Goal: Task Accomplishment & Management: Complete application form

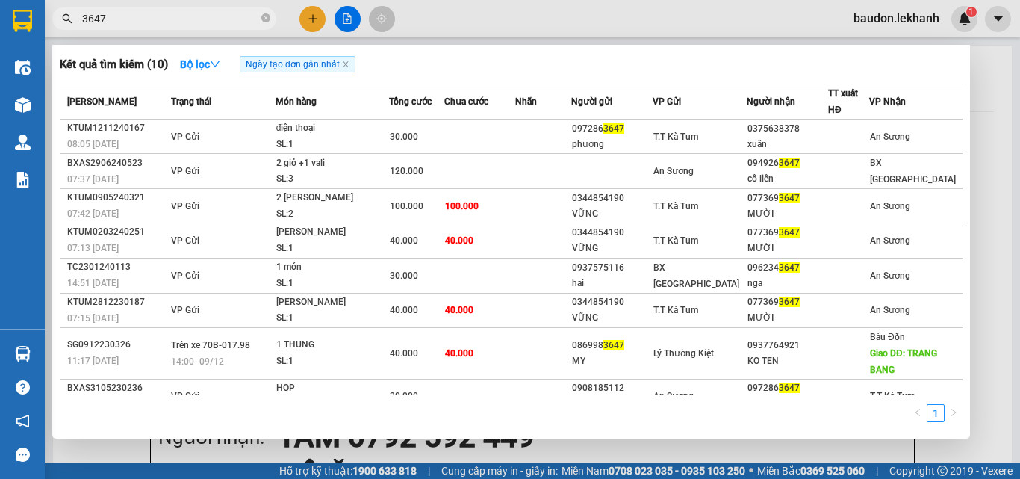
click at [128, 17] on input "3647" at bounding box center [170, 18] width 176 height 16
drag, startPoint x: 118, startPoint y: 15, endPoint x: 57, endPoint y: 32, distance: 63.6
click at [57, 32] on div "Kết quả tìm kiếm ( 10 ) Bộ lọc Ngày tạo đơn gần nhất Mã ĐH Trạng thái Món hàng …" at bounding box center [145, 19] width 291 height 26
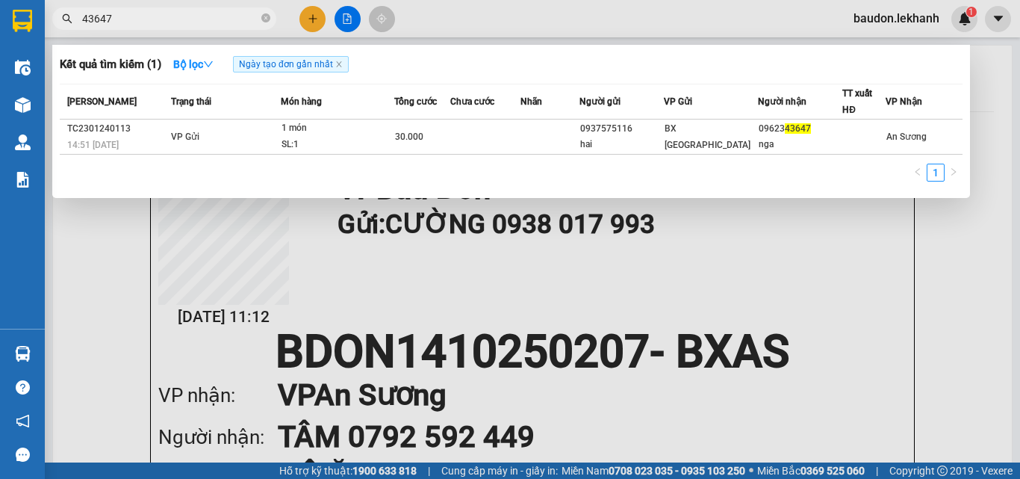
type input "43647"
click at [264, 18] on icon "close-circle" at bounding box center [265, 17] width 9 height 9
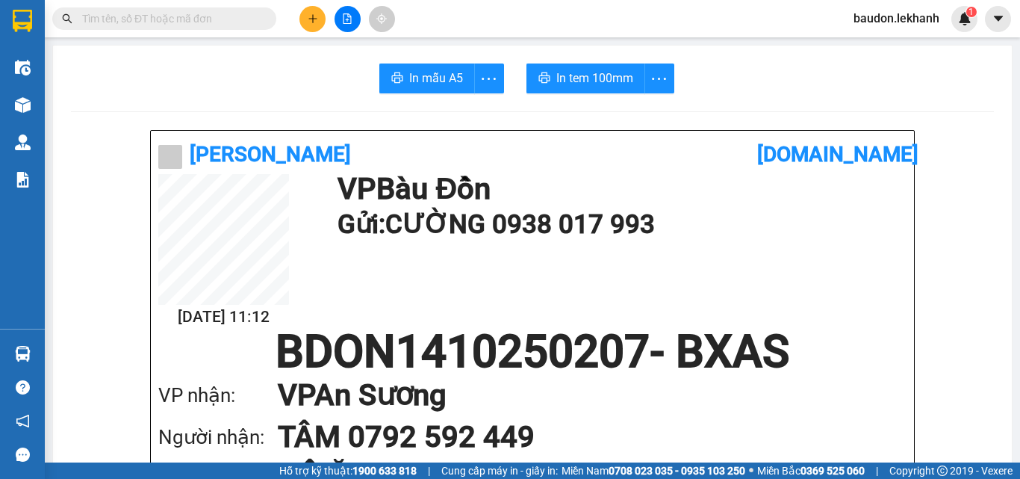
click at [154, 24] on input "text" at bounding box center [170, 18] width 176 height 16
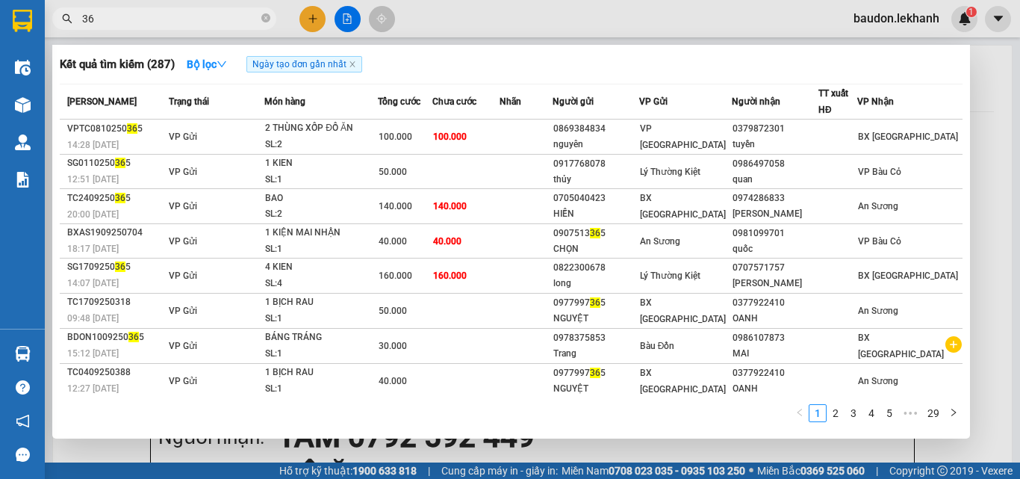
type input "3"
type input "4365"
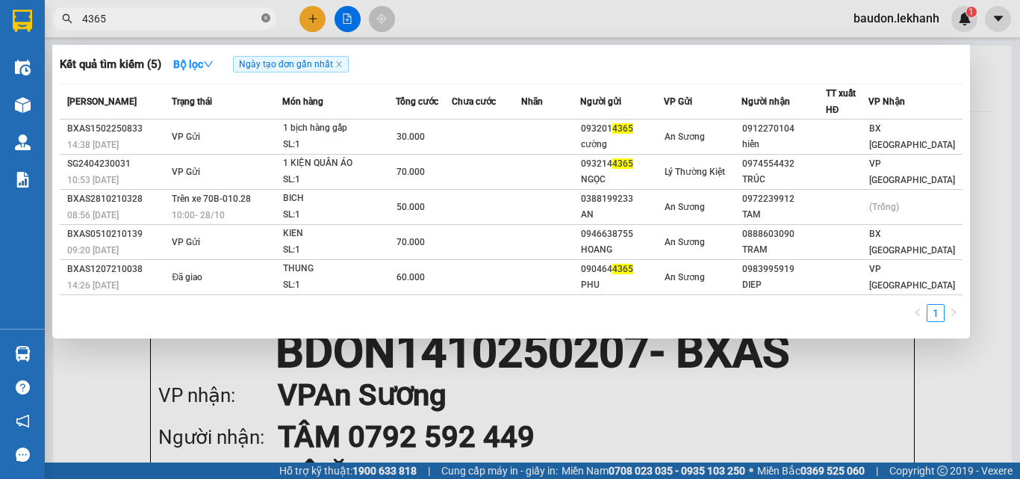
click at [264, 16] on icon "close-circle" at bounding box center [265, 17] width 9 height 9
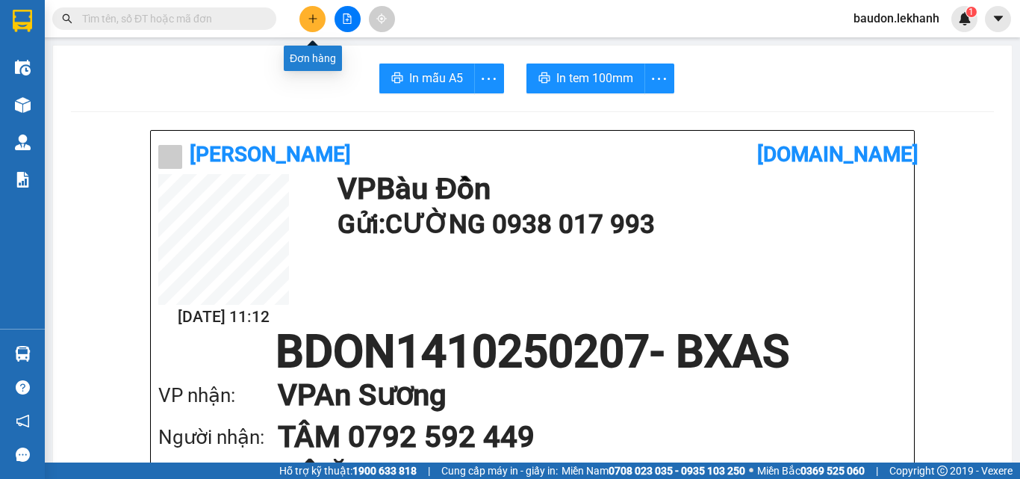
click at [310, 13] on icon "plus" at bounding box center [313, 18] width 10 height 10
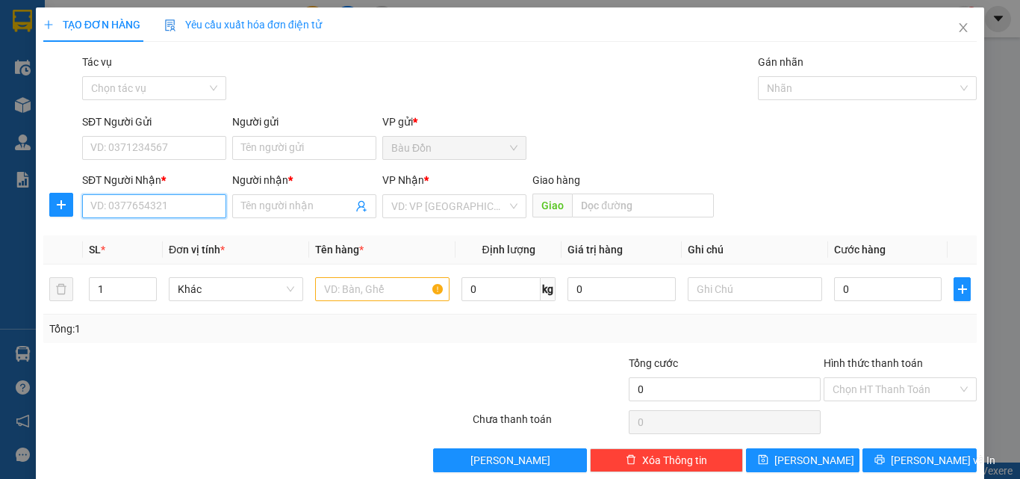
click at [129, 209] on input "SĐT Người Nhận *" at bounding box center [154, 206] width 144 height 24
type input "0329343647"
click at [292, 204] on input "Người nhận *" at bounding box center [296, 206] width 111 height 16
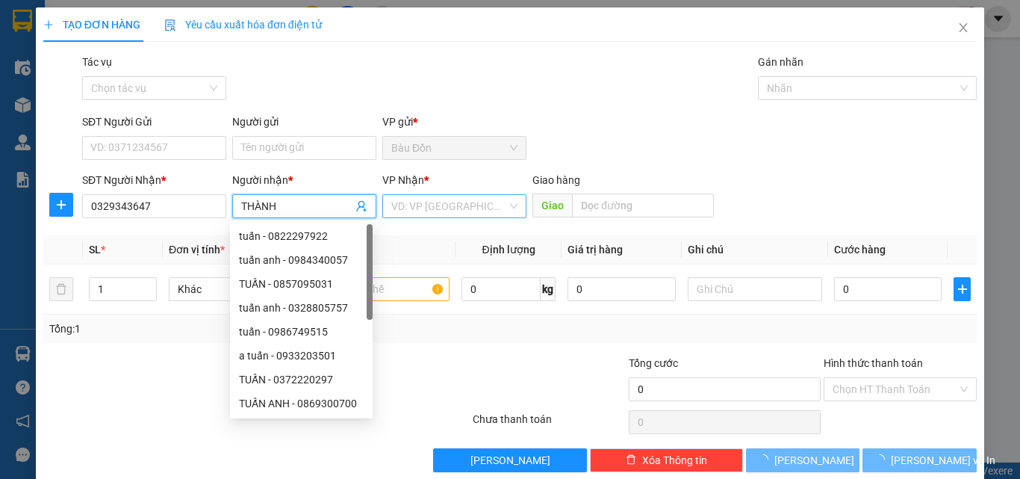
type input "THÀNH"
click at [456, 207] on input "search" at bounding box center [449, 206] width 116 height 22
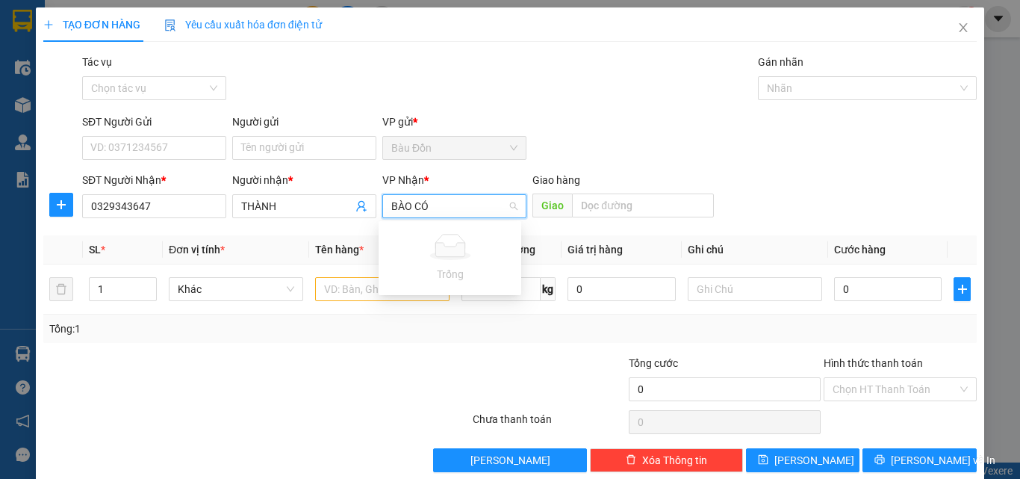
click at [467, 203] on input "BÀO CỎ" at bounding box center [449, 206] width 116 height 22
click at [392, 202] on input "BÀO CỎ" at bounding box center [449, 206] width 116 height 22
type input "BÀO CỎ"
click at [333, 295] on input "text" at bounding box center [382, 289] width 134 height 24
click at [414, 209] on input "search" at bounding box center [449, 206] width 116 height 22
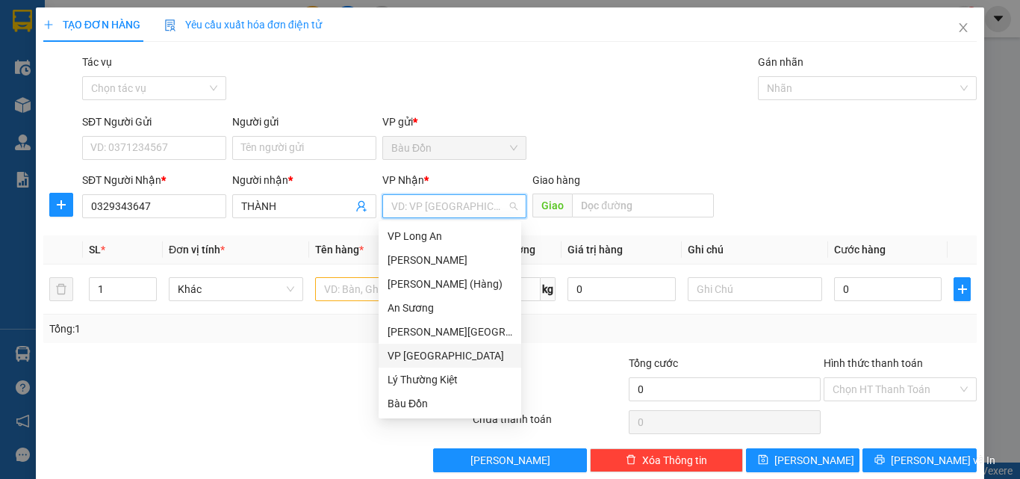
type input "B"
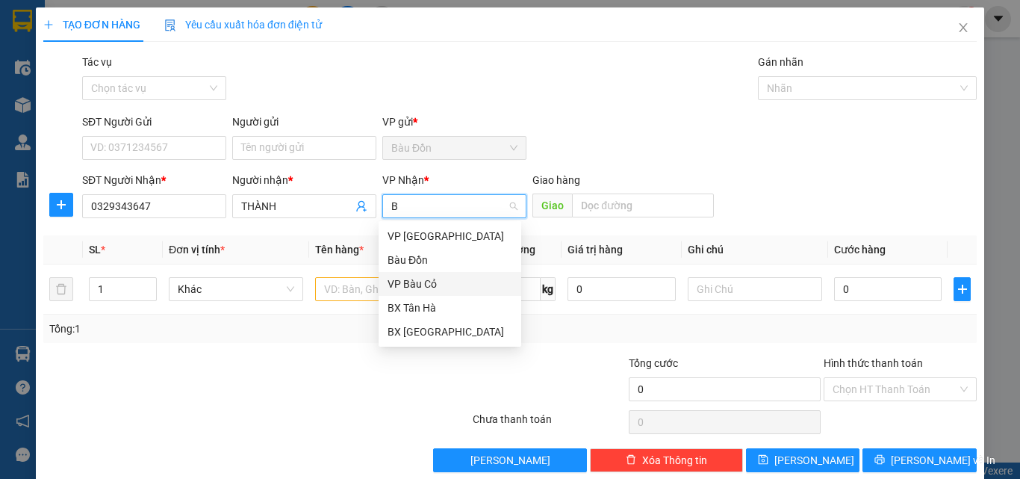
click at [414, 282] on div "VP Bàu Cỏ" at bounding box center [450, 284] width 125 height 16
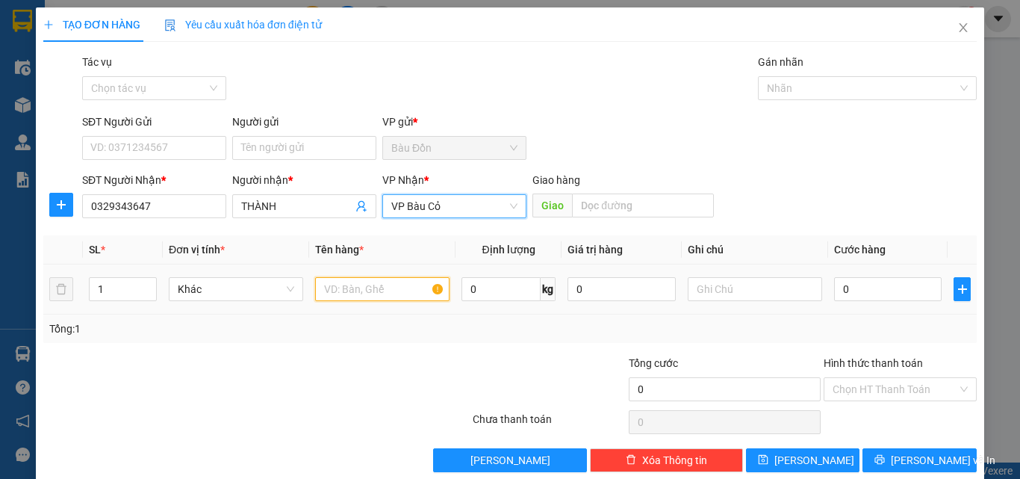
click at [329, 284] on input "text" at bounding box center [382, 289] width 134 height 24
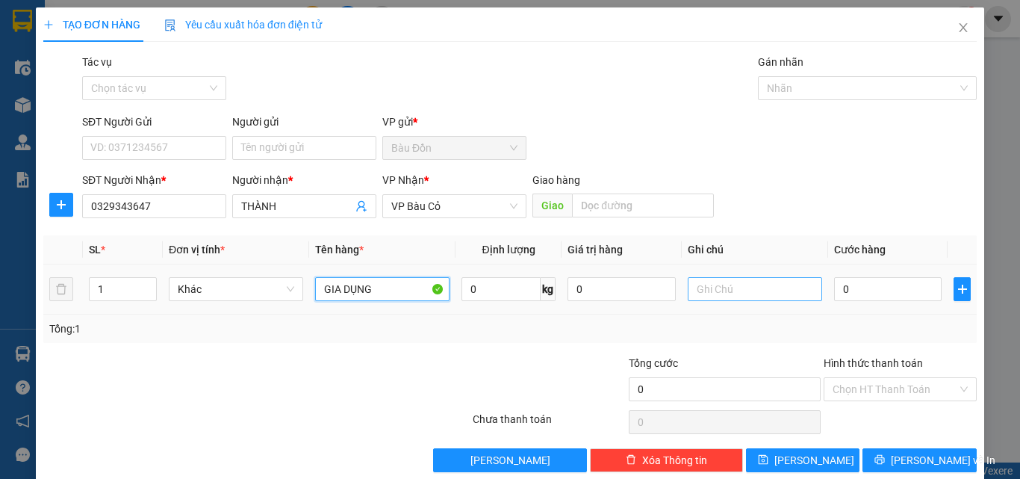
type input "GIA DỤNG"
drag, startPoint x: 719, startPoint y: 287, endPoint x: 711, endPoint y: 285, distance: 8.3
click at [718, 287] on input "text" at bounding box center [755, 289] width 134 height 24
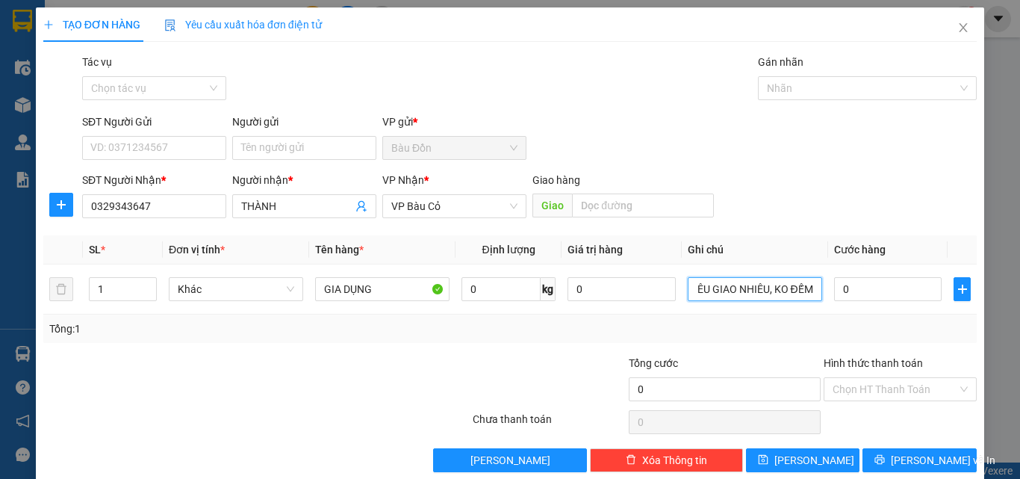
scroll to position [0, 52]
type input "NHẬN NHIÊU GIAO NHIÊU, KO ĐẾM"
click at [854, 287] on input "0" at bounding box center [888, 289] width 108 height 24
type input "5"
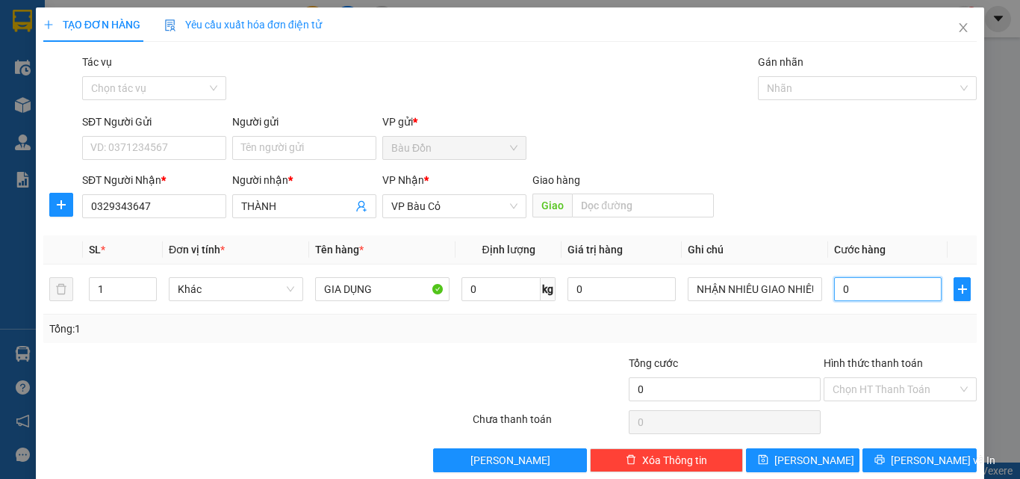
type input "5"
type input "50"
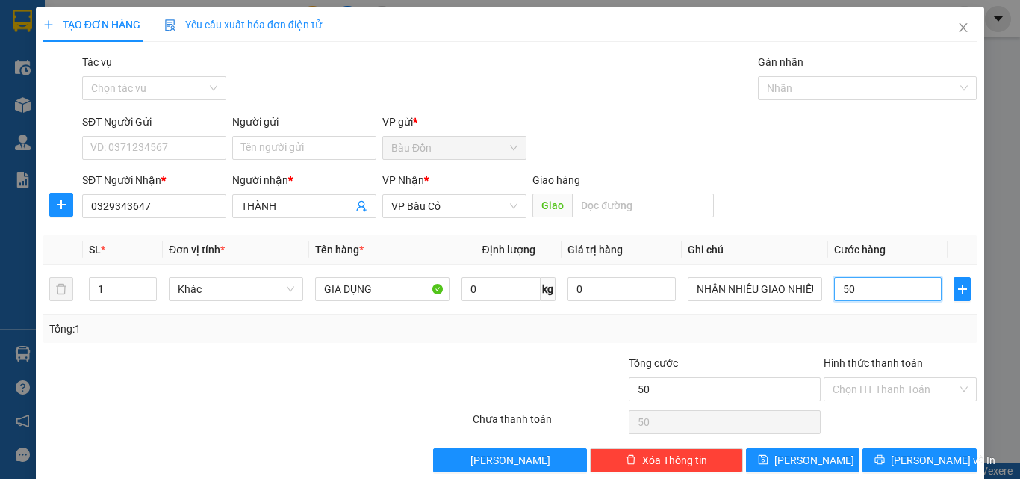
type input "500"
type input "5.000"
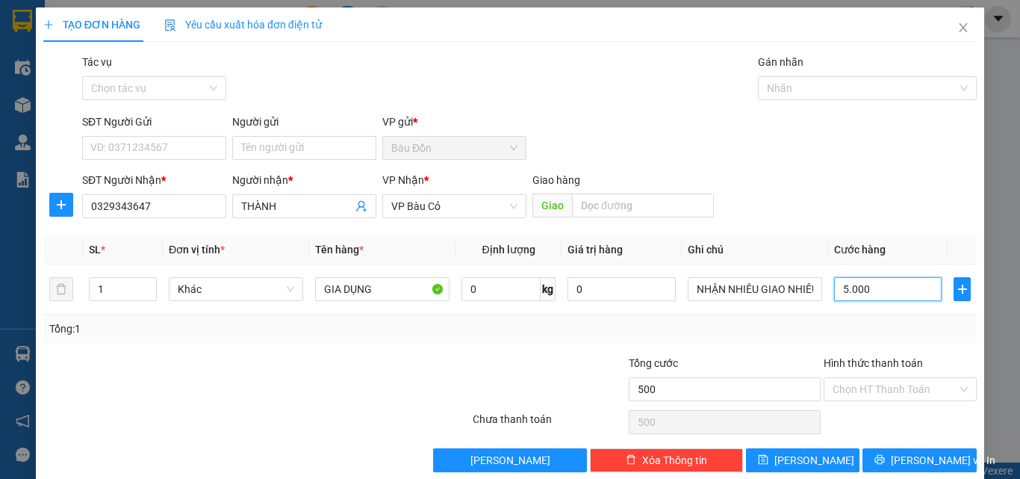
type input "5.000"
type input "50.000"
type input "500.000"
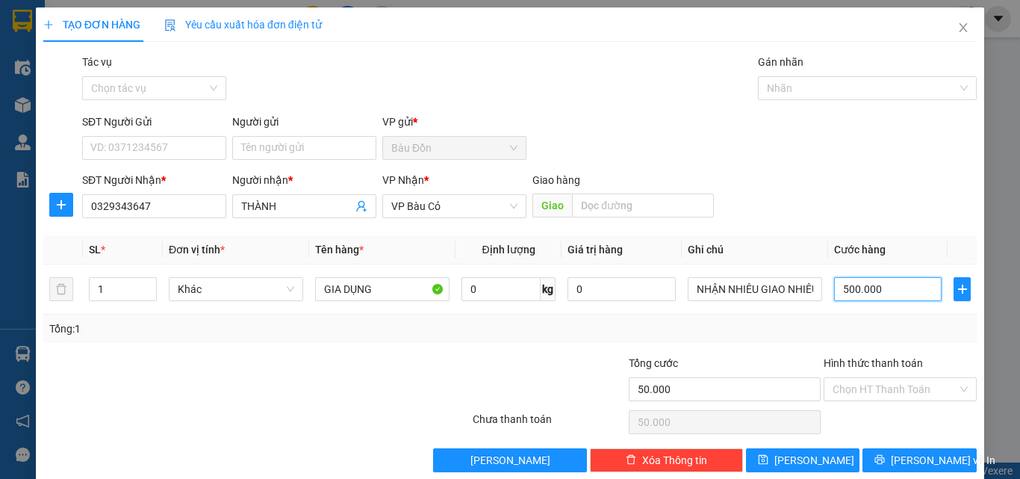
type input "500.000"
click at [882, 459] on icon "printer" at bounding box center [879, 459] width 10 height 10
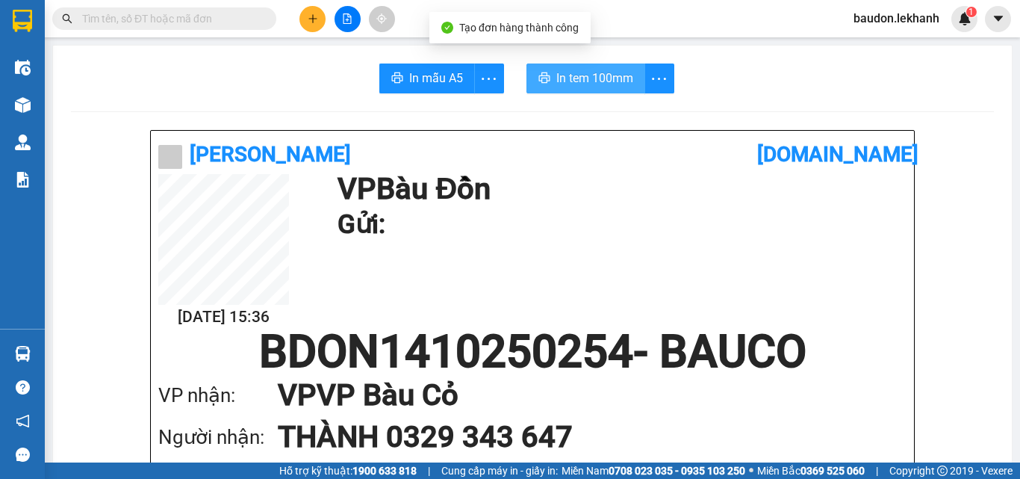
click at [597, 78] on span "In tem 100mm" at bounding box center [594, 78] width 77 height 19
